Goal: Information Seeking & Learning: Find specific fact

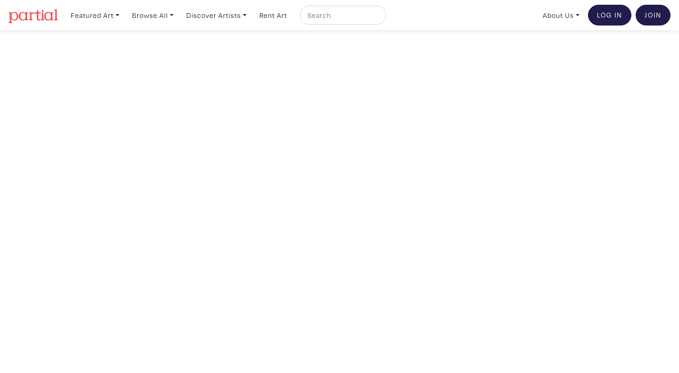
click at [332, 14] on input "text" at bounding box center [342, 15] width 71 height 12
type input "[PERSON_NAME]"
click at [379, 18] on button "submit" at bounding box center [379, 18] width 0 height 0
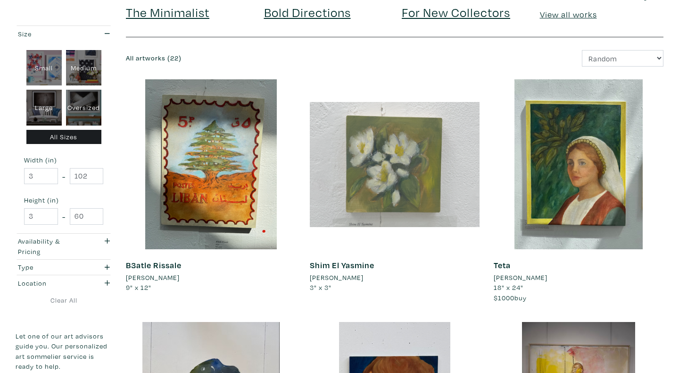
scroll to position [116, 0]
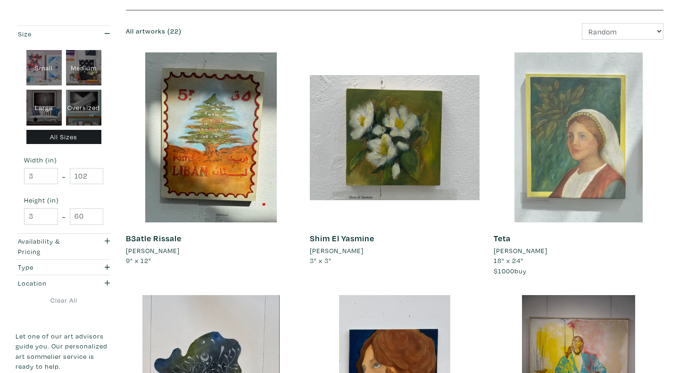
click at [549, 166] on div at bounding box center [579, 137] width 170 height 170
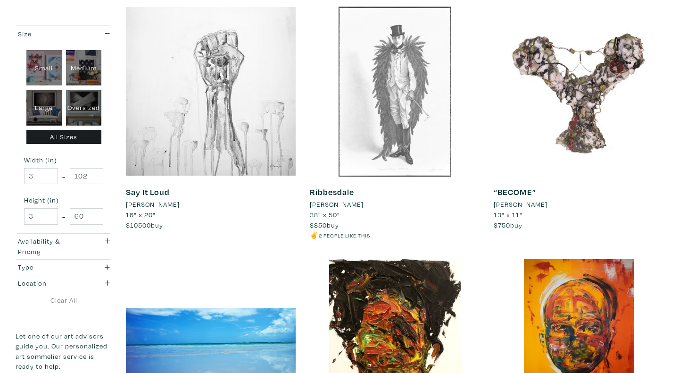
scroll to position [1590, 0]
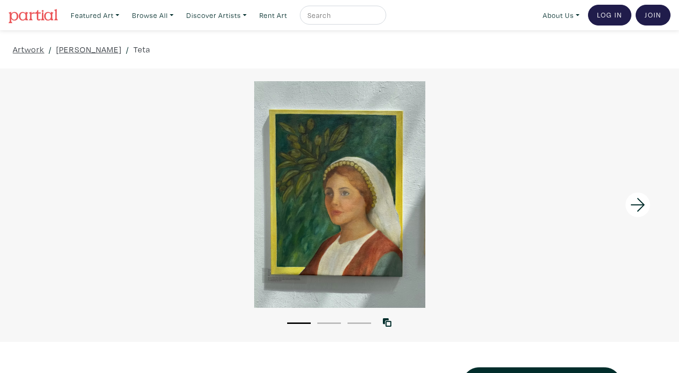
click at [640, 215] on icon at bounding box center [638, 204] width 32 height 25
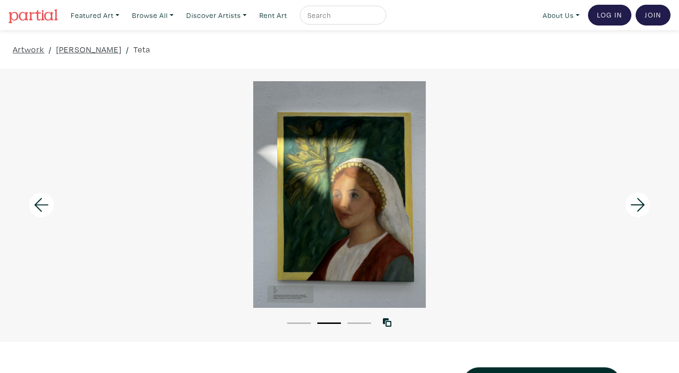
click at [639, 209] on icon at bounding box center [638, 204] width 32 height 25
